Goal: Information Seeking & Learning: Learn about a topic

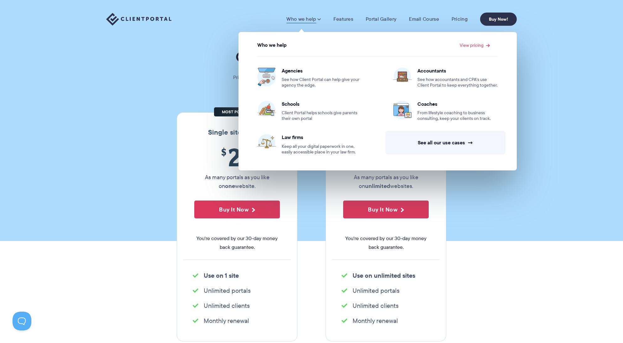
click at [551, 159] on section "Our Super Simple Pricing Pricing shouldn't be complicated. Straightforward plan…" at bounding box center [311, 120] width 623 height 241
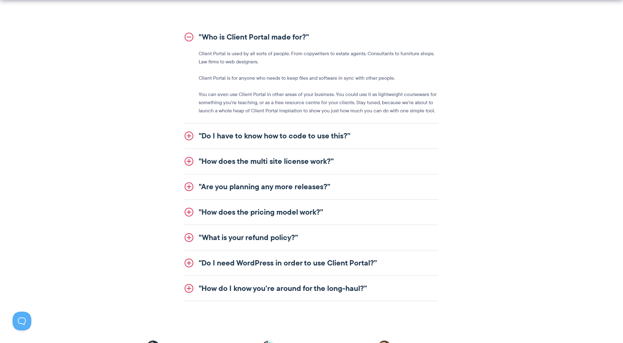
scroll to position [768, 0]
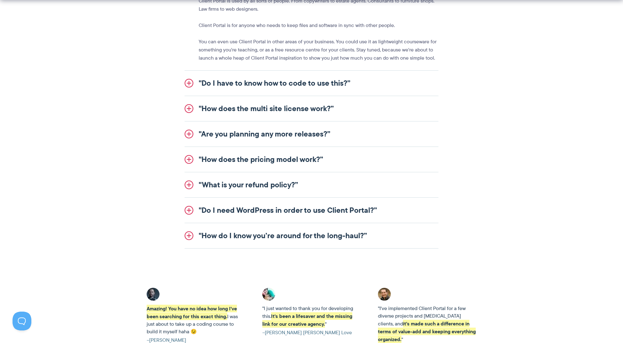
click at [354, 81] on link ""Do I have to know how to code to use this?”" at bounding box center [312, 83] width 254 height 25
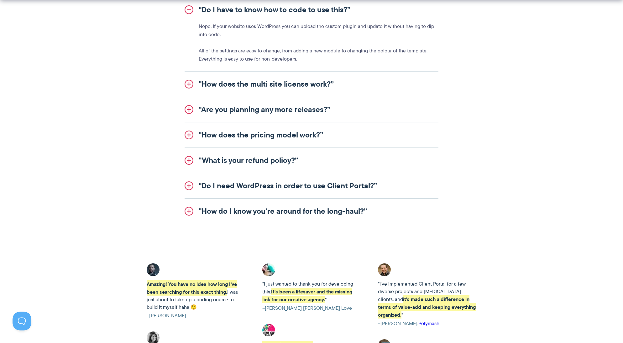
click at [323, 86] on link ""How does the multi site license work?”" at bounding box center [312, 83] width 254 height 25
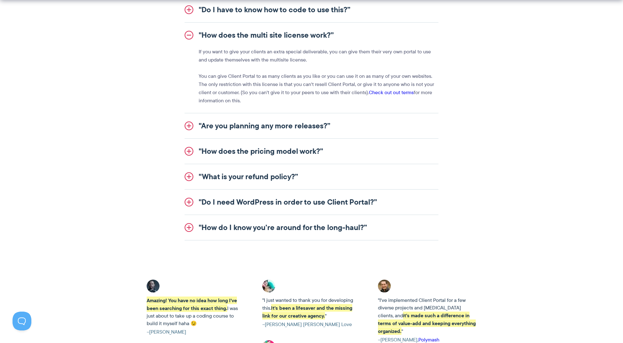
click at [529, 118] on section ""Who is Client Portal made for?” Client Portal is used by all sorts of people. …" at bounding box center [311, 106] width 623 height 300
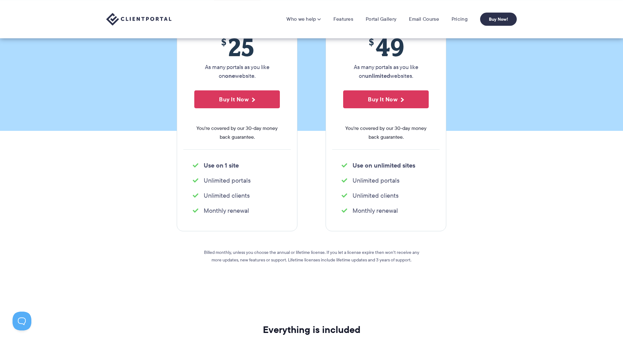
scroll to position [0, 0]
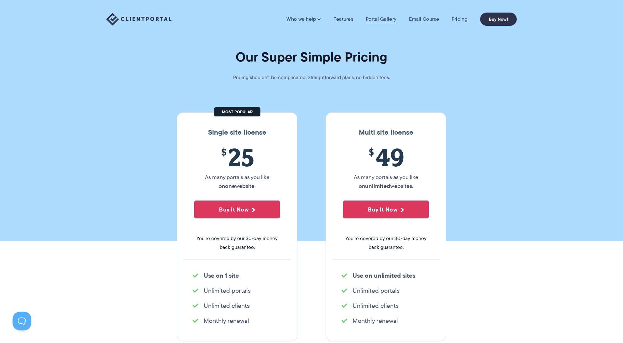
click at [383, 19] on link "Portal Gallery" at bounding box center [381, 19] width 31 height 6
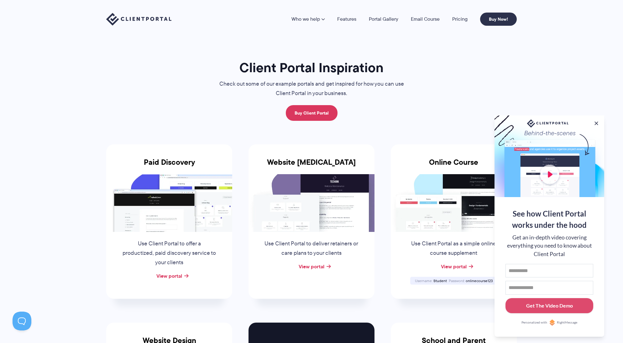
click at [594, 122] on button at bounding box center [597, 123] width 8 height 8
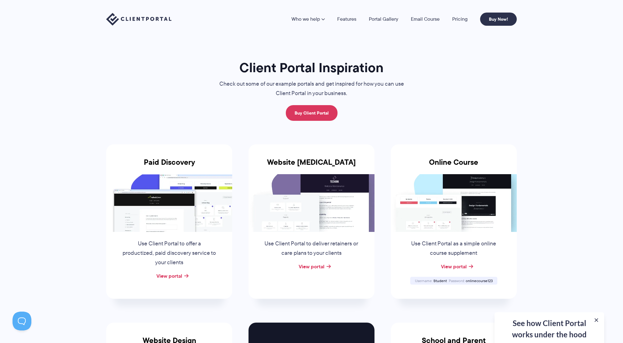
click at [432, 19] on link "Email Course" at bounding box center [425, 19] width 29 height 5
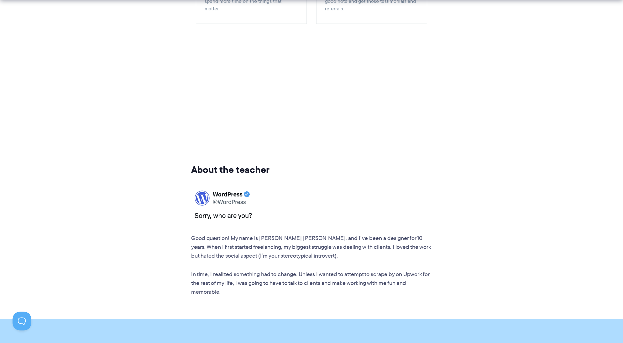
scroll to position [994, 0]
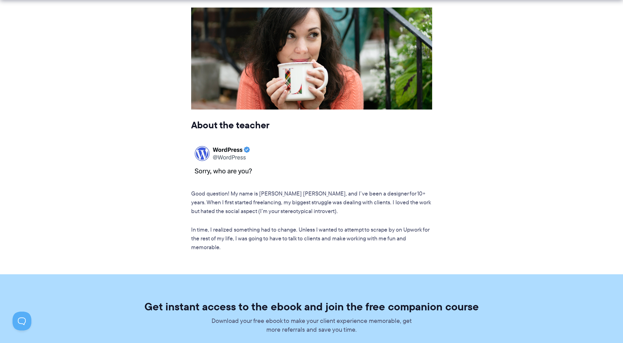
click at [497, 102] on section "About the teacher Good question! My name is Laura Elizabeth, and I’ve been a de…" at bounding box center [311, 141] width 623 height 267
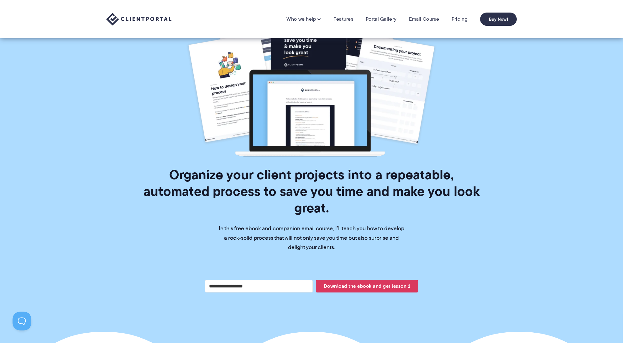
scroll to position [0, 0]
